Goal: Task Accomplishment & Management: Manage account settings

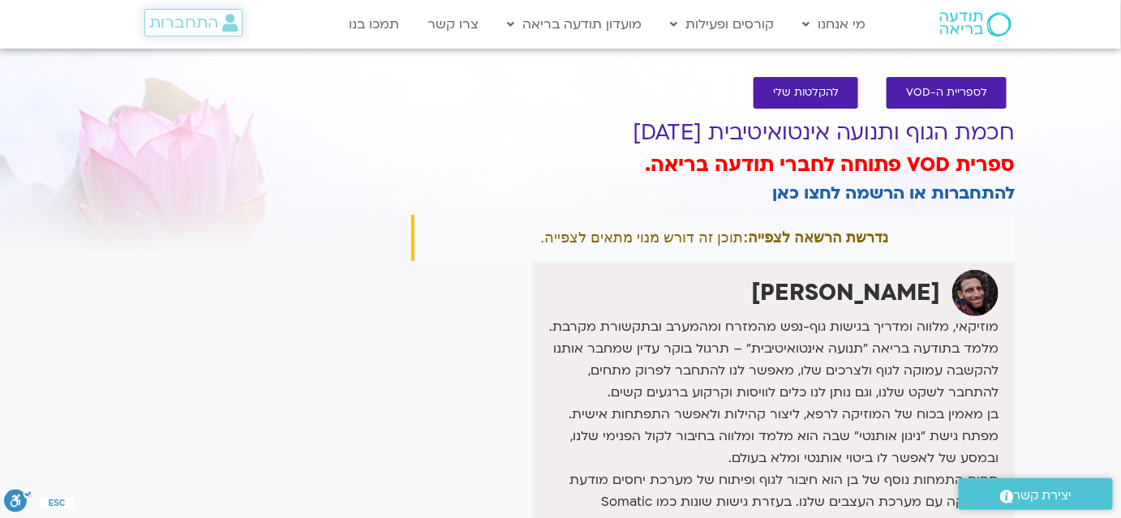
click at [161, 30] on span "התחברות" at bounding box center [183, 23] width 69 height 18
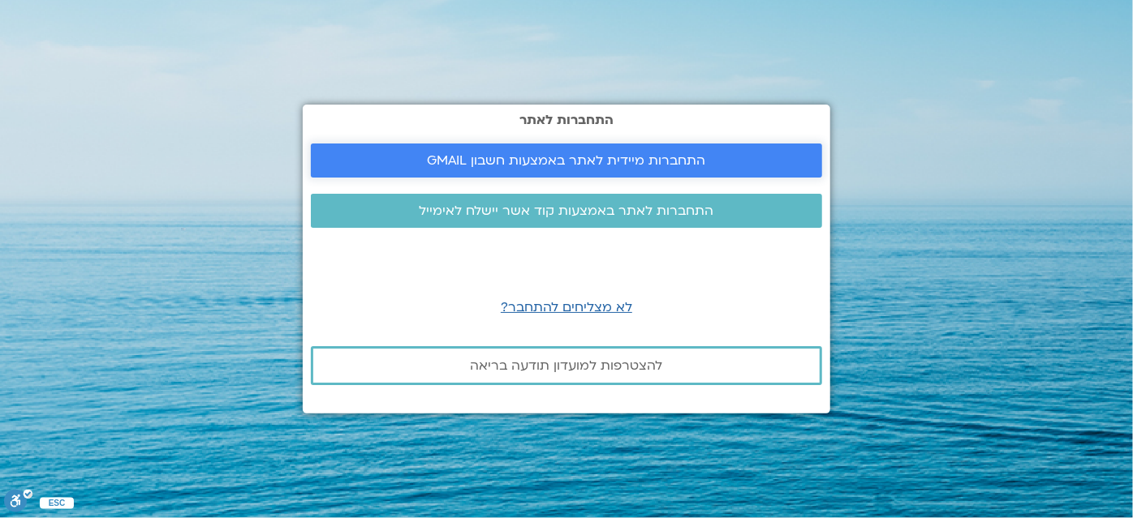
click at [651, 166] on span "התחברות מיידית לאתר באמצעות חשבון GMAIL" at bounding box center [567, 160] width 278 height 15
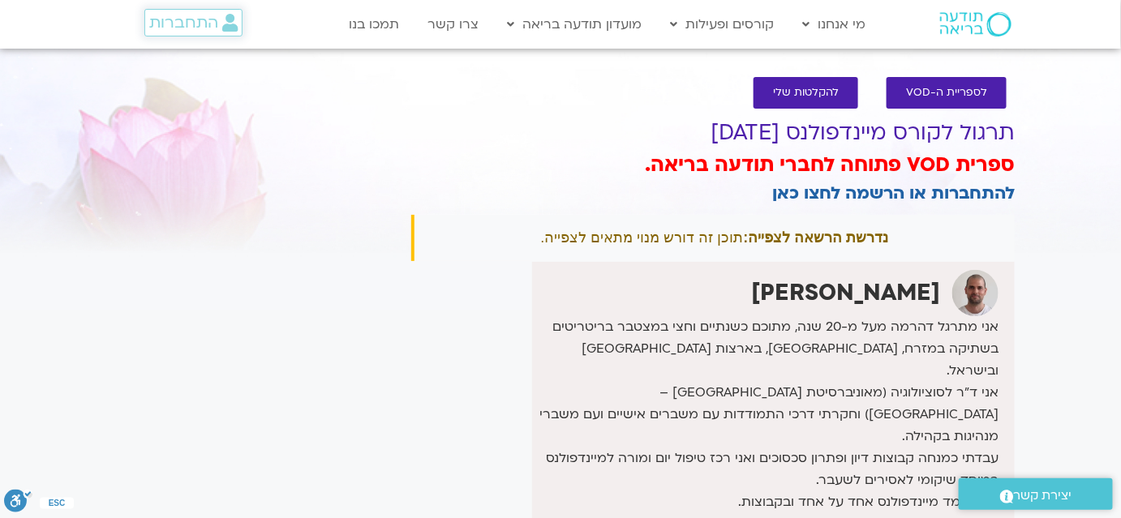
click at [177, 15] on span "התחברות" at bounding box center [183, 23] width 69 height 18
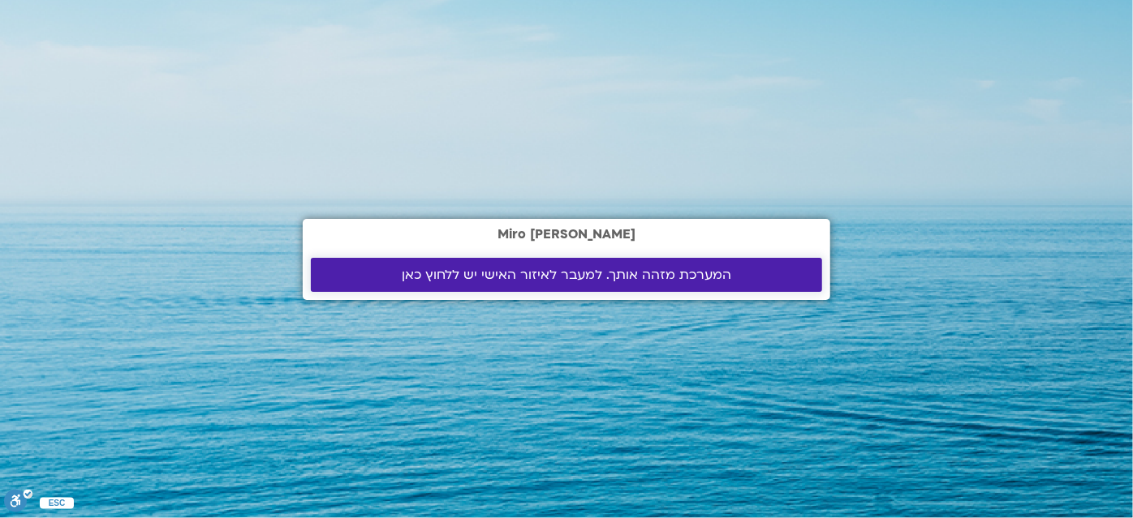
click at [583, 282] on span "המערכת מזהה אותך. למעבר לאיזור האישי יש ללחוץ כאן" at bounding box center [566, 275] width 329 height 15
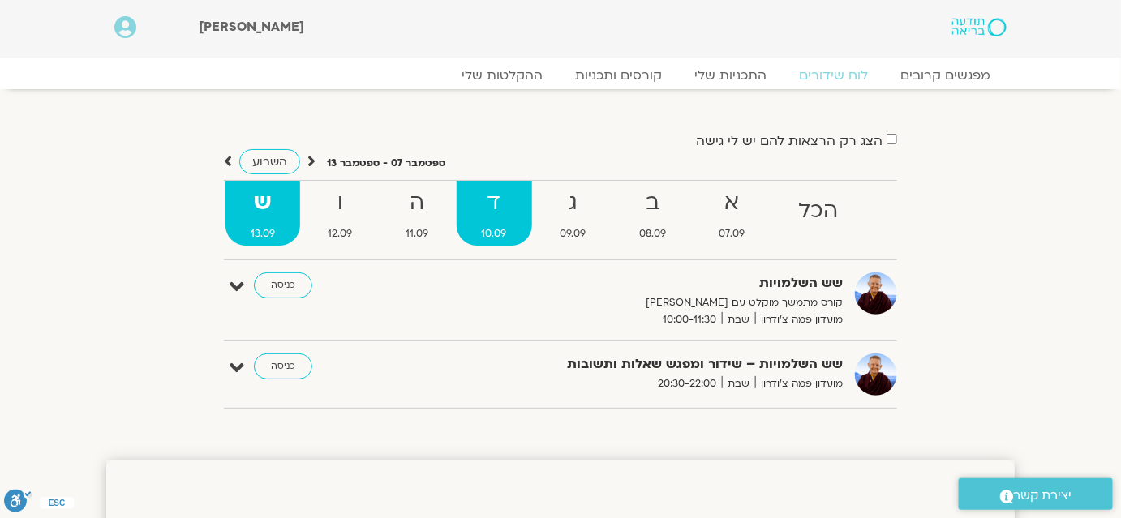
click at [502, 211] on strong "ד" at bounding box center [494, 203] width 75 height 37
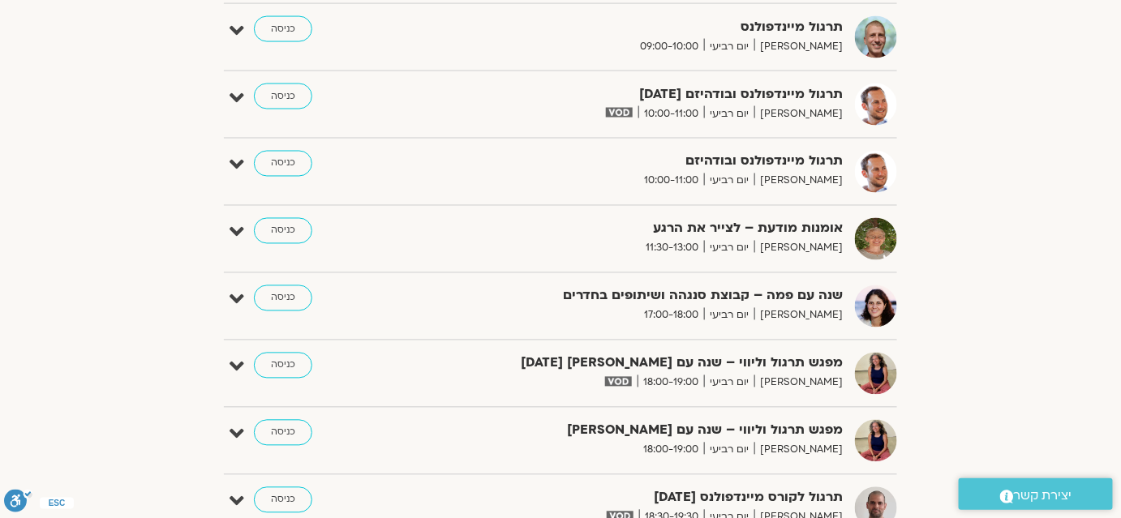
scroll to position [1032, 0]
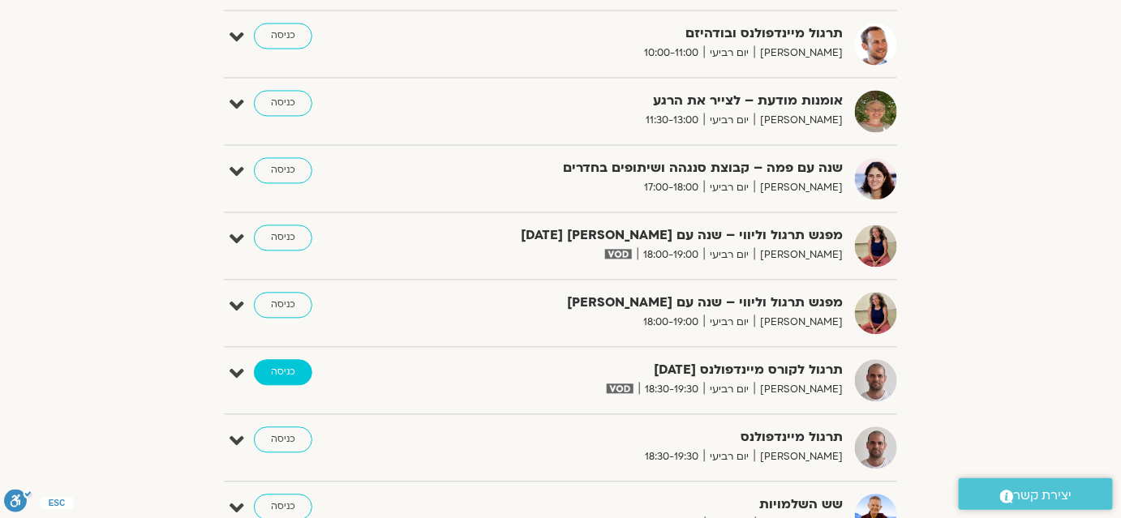
click at [274, 367] on link "כניסה" at bounding box center [283, 372] width 58 height 26
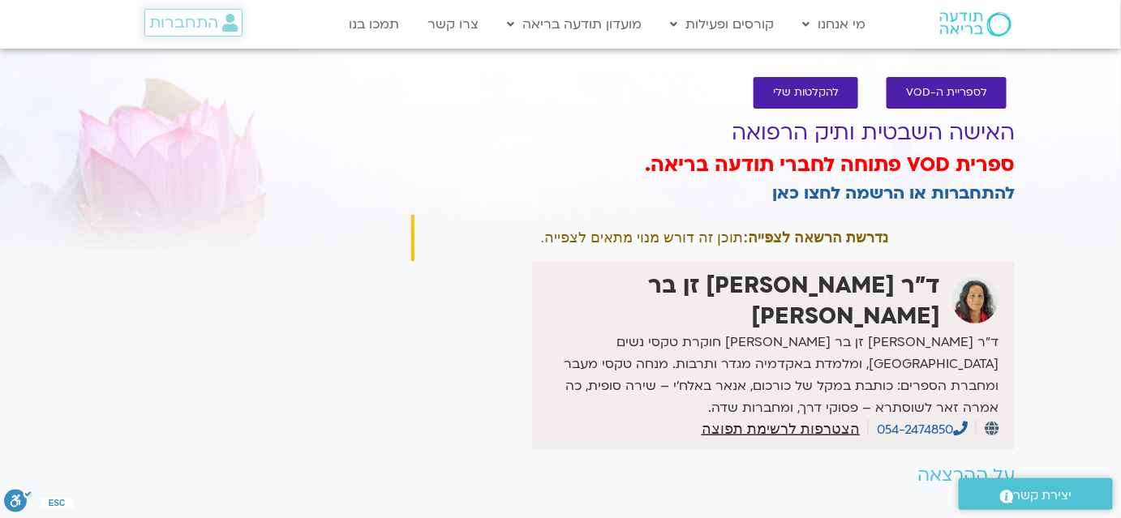
click at [158, 17] on span "התחברות" at bounding box center [183, 23] width 69 height 18
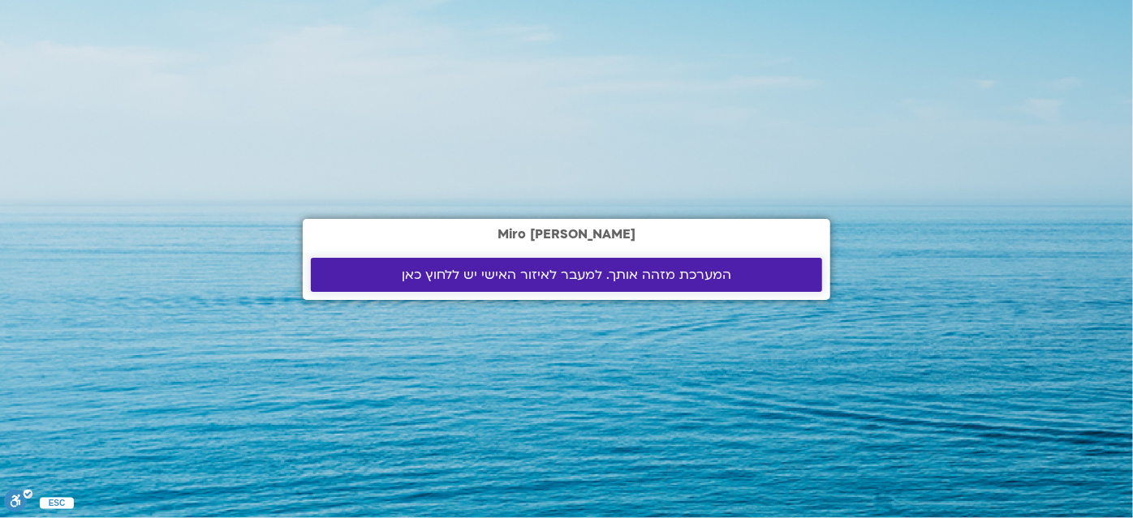
click at [558, 272] on span "המערכת מזהה אותך. למעבר לאיזור האישי יש ללחוץ כאן" at bounding box center [566, 275] width 329 height 15
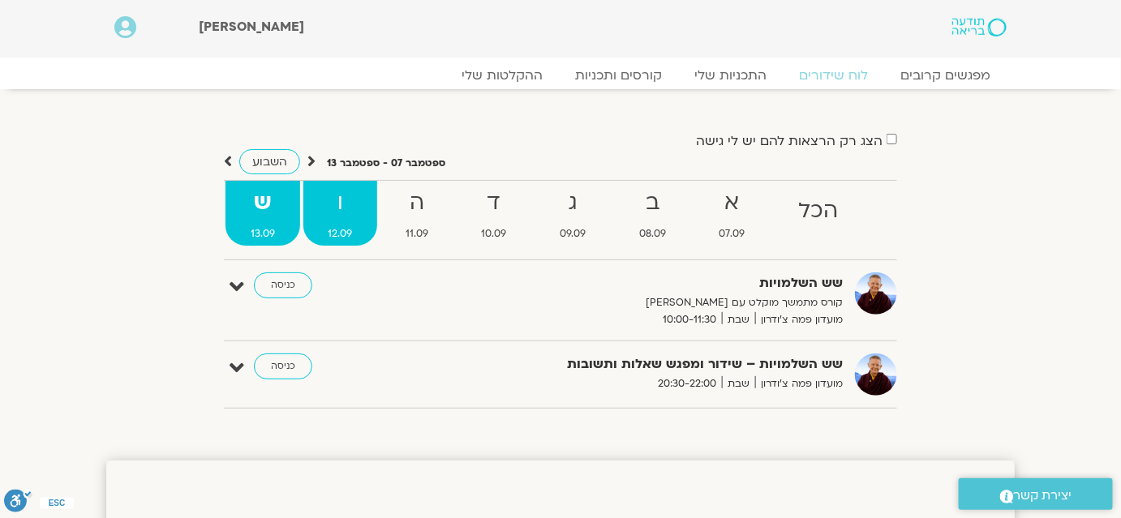
click at [341, 204] on strong "ו" at bounding box center [340, 203] width 75 height 37
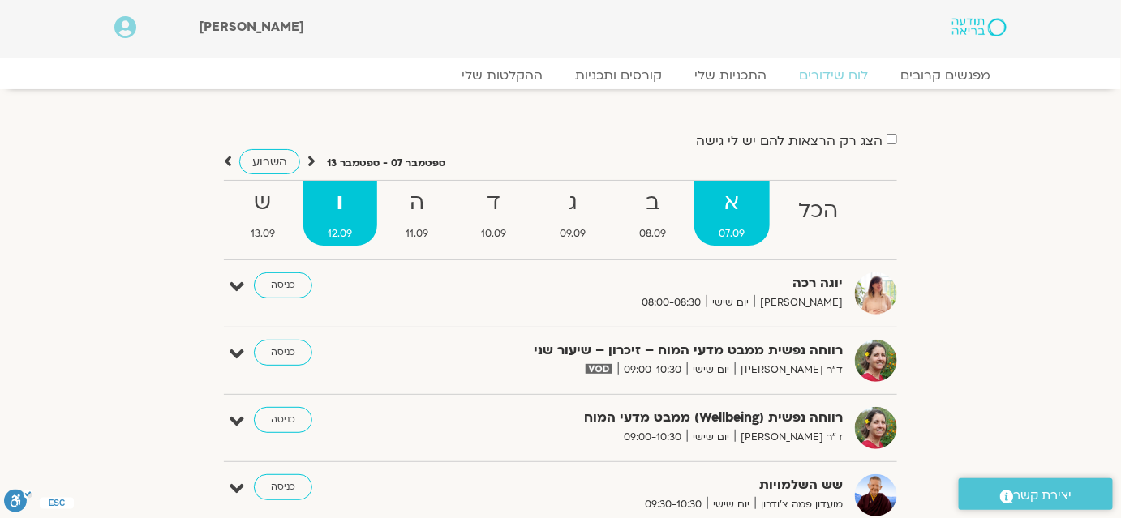
click at [736, 211] on strong "א" at bounding box center [733, 203] width 76 height 37
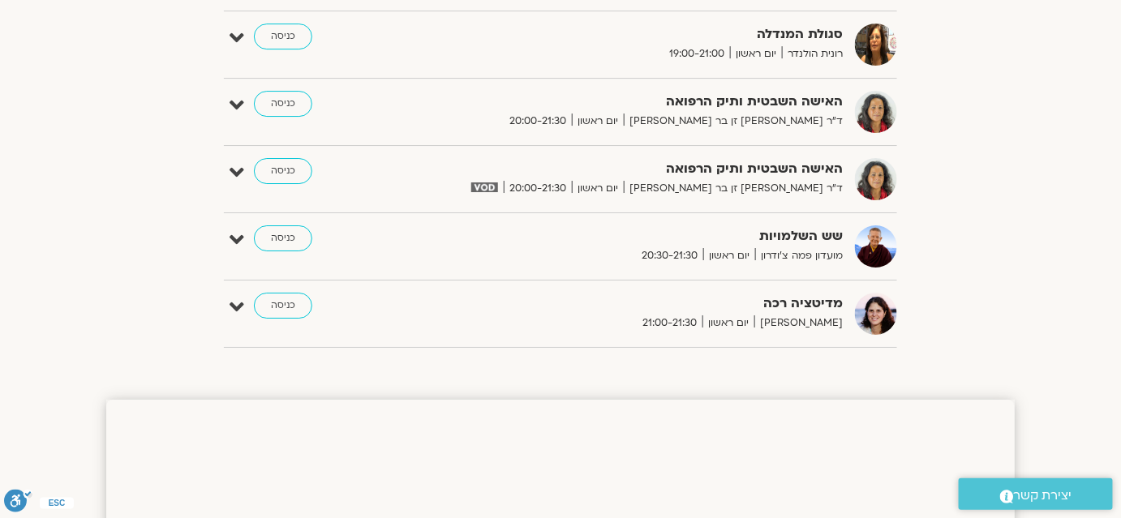
scroll to position [1696, 0]
